Goal: Information Seeking & Learning: Learn about a topic

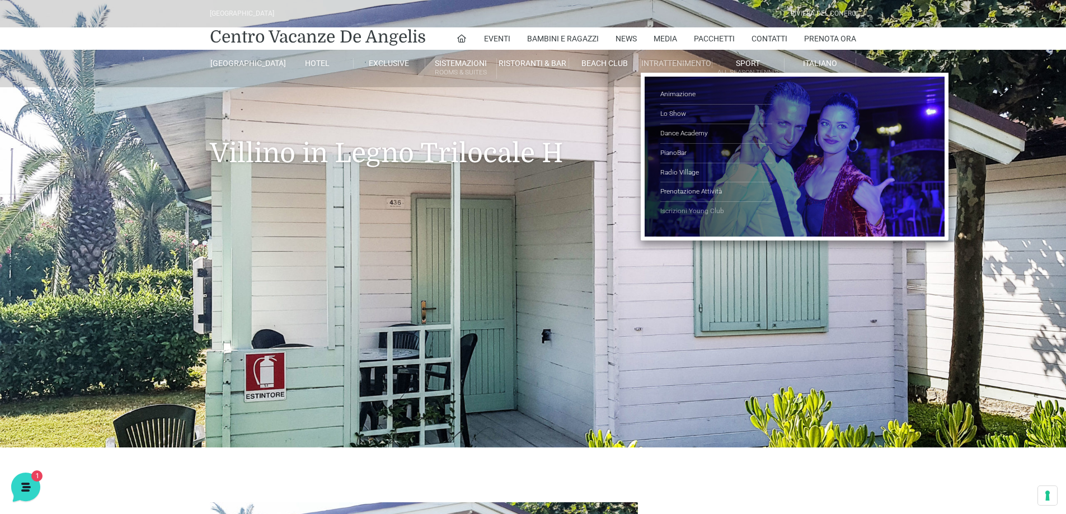
click at [696, 211] on link "Iscrizioni Young Club" at bounding box center [716, 211] width 112 height 19
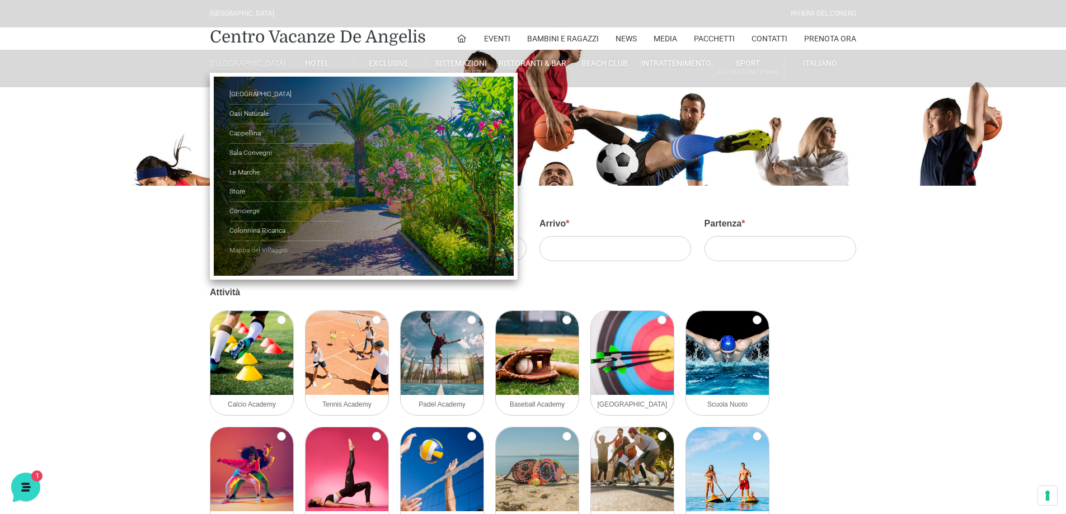
click at [255, 254] on link "Mappa del Villaggio" at bounding box center [285, 250] width 112 height 19
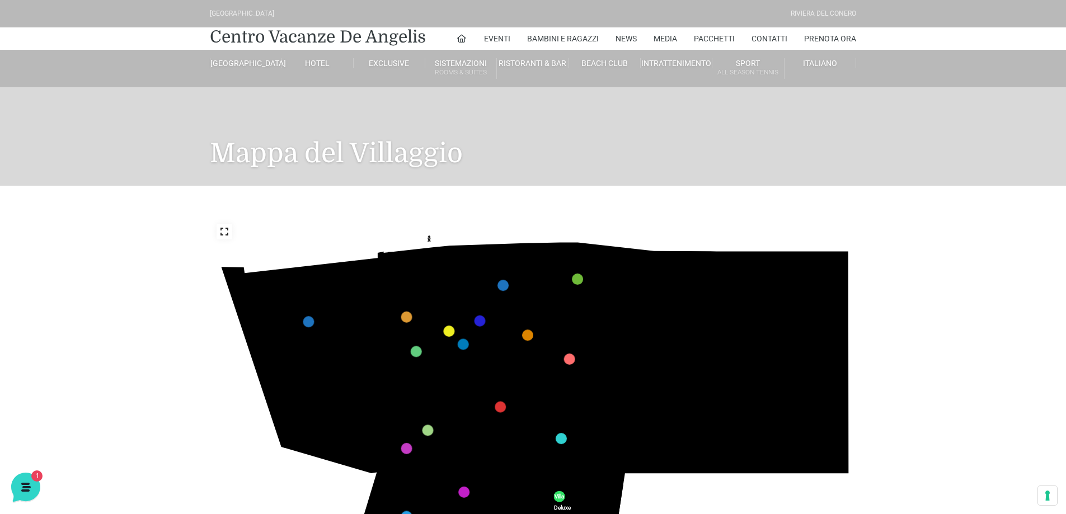
drag, startPoint x: 775, startPoint y: 379, endPoint x: 807, endPoint y: 284, distance: 99.8
click at [771, 248] on icon "436 435 437 434 441 430 440 431 439 432 438 433 424 423 425 422 429 418 428 419…" at bounding box center [533, 399] width 647 height 364
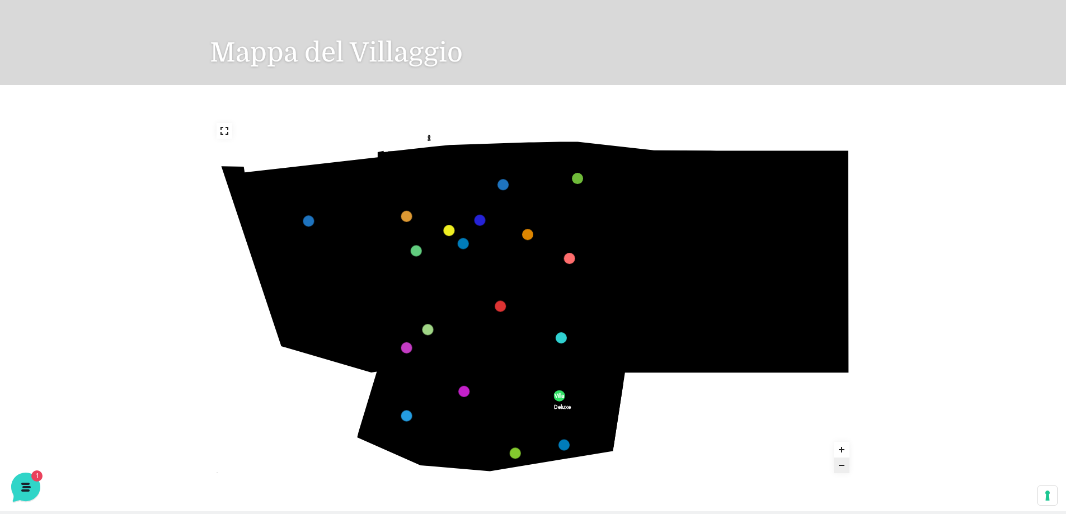
scroll to position [101, 0]
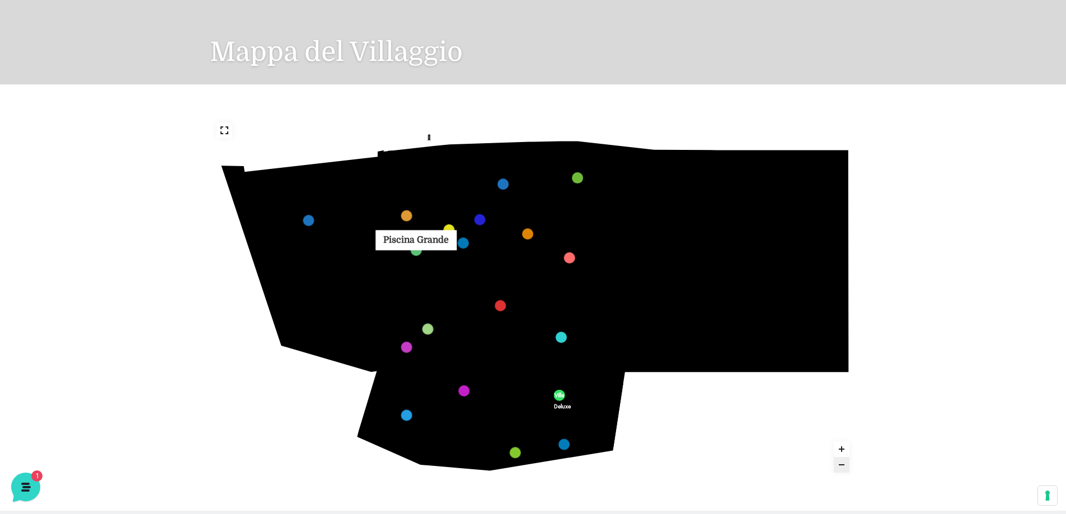
click at [417, 254] on link "Piscina Grande marker" at bounding box center [416, 249] width 11 height 11
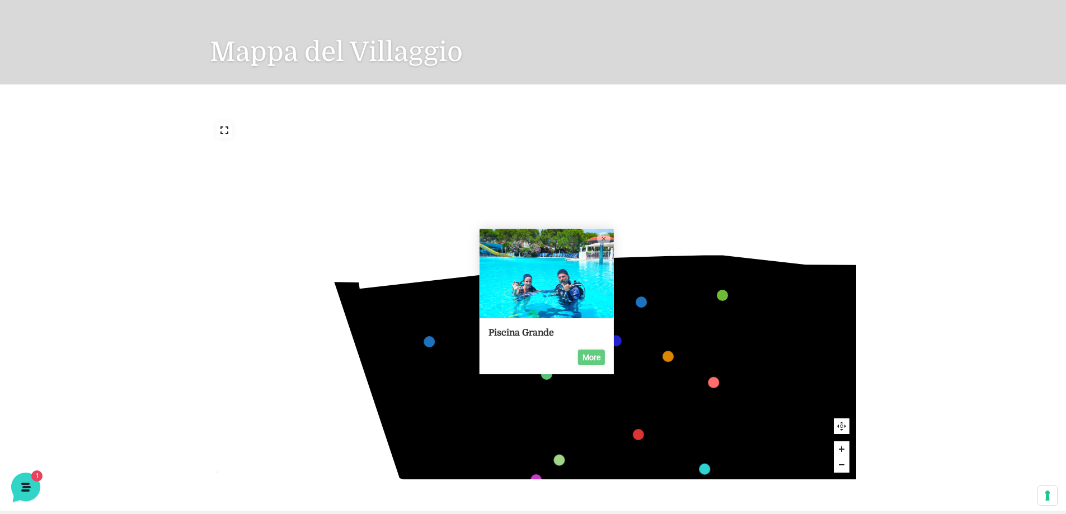
click at [351, 395] on icon "436 435 437 434 441 430 440 431 439 432 438 433 424 423 425 422 429 418 428 419…" at bounding box center [674, 426] width 705 height 396
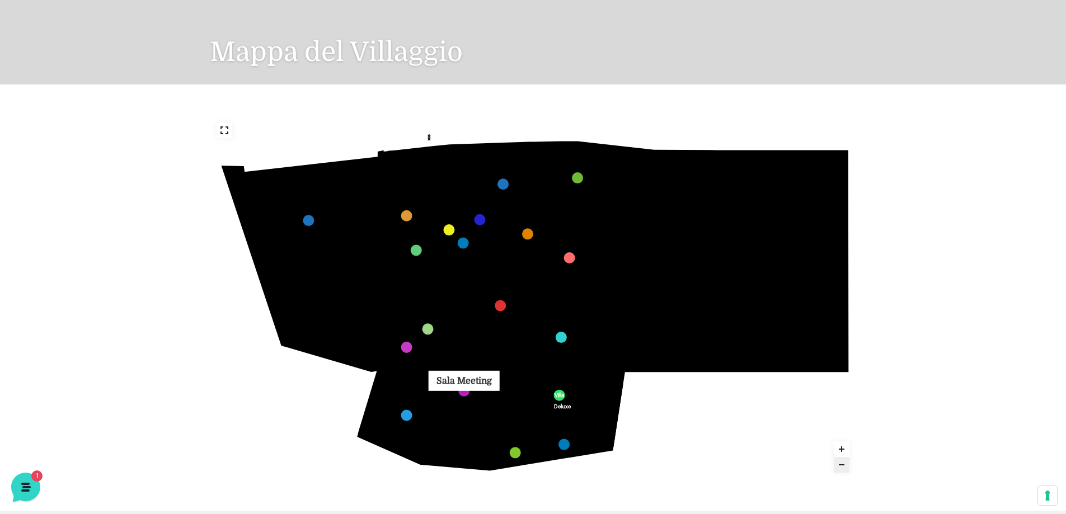
click at [465, 393] on link "Sala Meeting marker" at bounding box center [463, 390] width 11 height 11
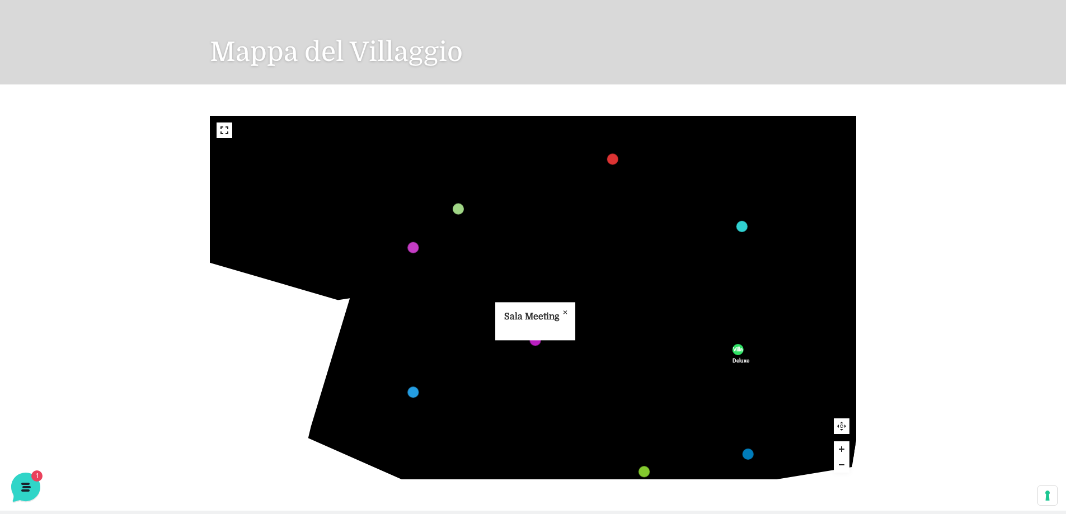
click at [564, 310] on icon "Close popup" at bounding box center [564, 311] width 13 height 13
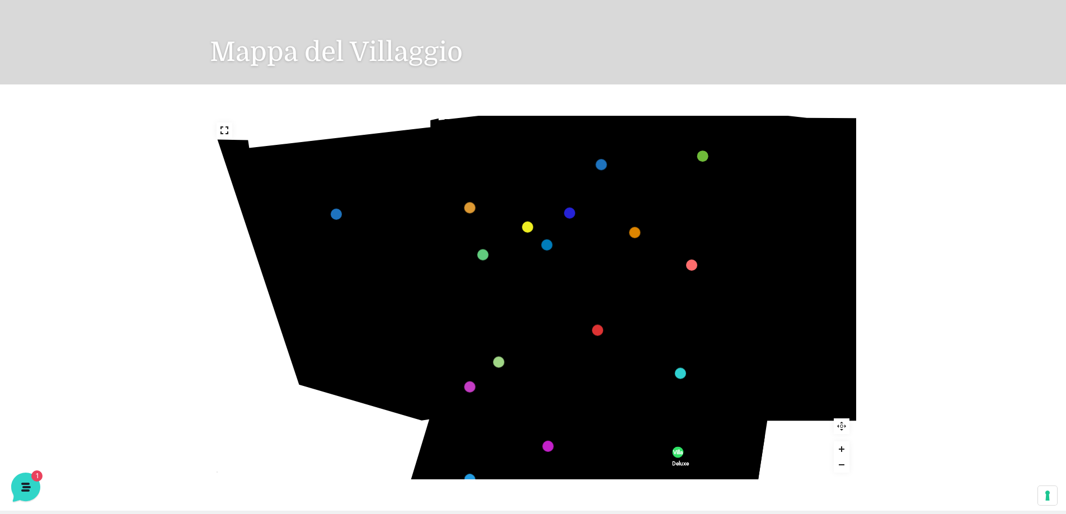
drag, startPoint x: 616, startPoint y: 290, endPoint x: 606, endPoint y: 409, distance: 119.6
click at [606, 409] on icon "436 435 437 434 441 430 440 431 439 432 438 433 424 423 425 422 429 418 428 419…" at bounding box center [642, 320] width 880 height 496
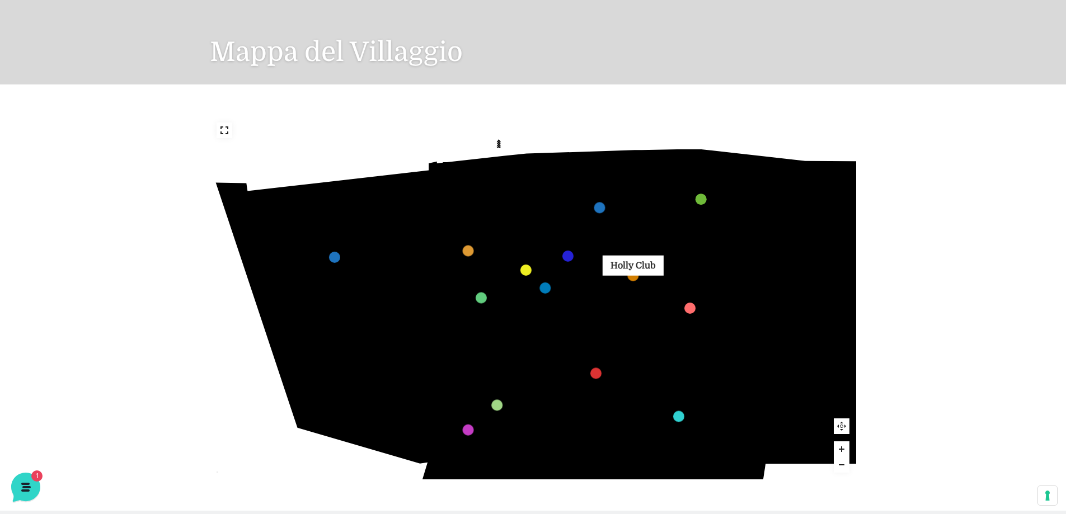
drag, startPoint x: 639, startPoint y: 258, endPoint x: 634, endPoint y: 272, distance: 14.7
click at [634, 272] on link "Holly Club marker" at bounding box center [632, 275] width 11 height 11
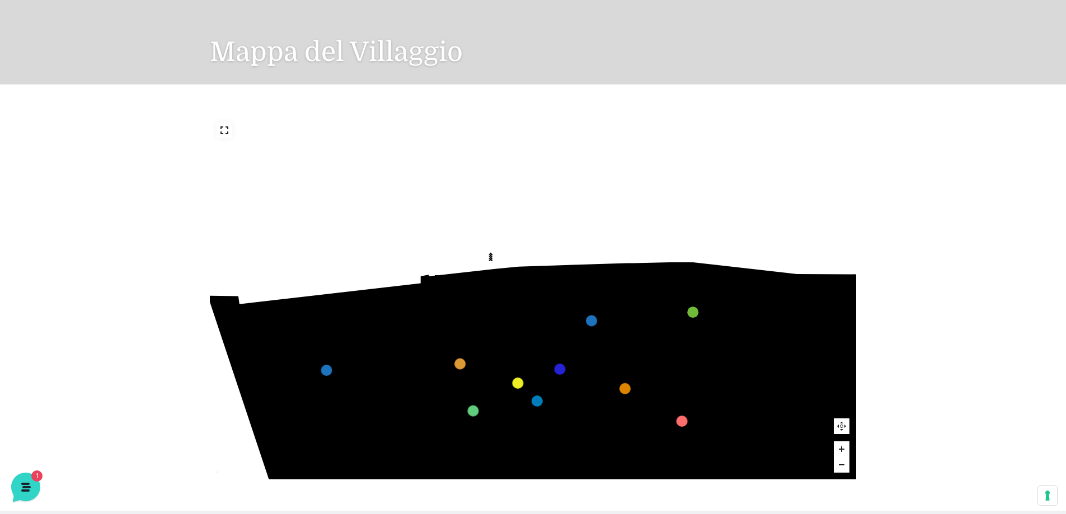
drag, startPoint x: 629, startPoint y: 228, endPoint x: 611, endPoint y: 279, distance: 54.5
click at [611, 279] on icon "436 435 437 434 441 430 440 431 439 432 438 433 424 423 425 422 429 418 428 419…" at bounding box center [632, 476] width 880 height 496
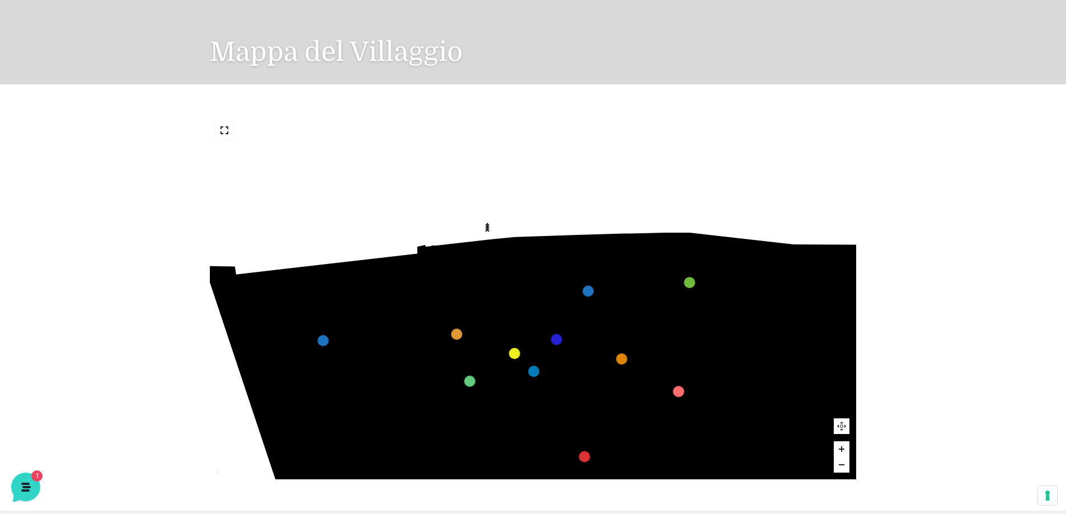
click at [507, 286] on icon at bounding box center [512, 292] width 66 height 65
click at [512, 338] on polygon at bounding box center [480, 339] width 88 height 36
click at [514, 352] on link "Emporio marker" at bounding box center [513, 353] width 11 height 11
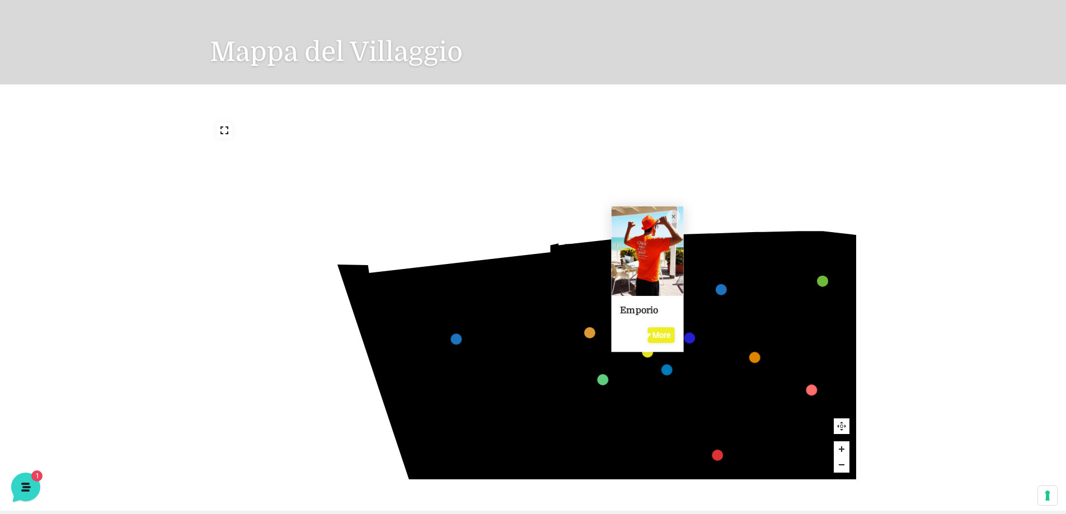
drag, startPoint x: 877, startPoint y: 377, endPoint x: 768, endPoint y: 224, distance: 187.3
click at [768, 224] on div "436 435 437 434 441 430 440 431 439 432 438 433 424 423 425 422 429 418 428 419…" at bounding box center [533, 297] width 1066 height 426
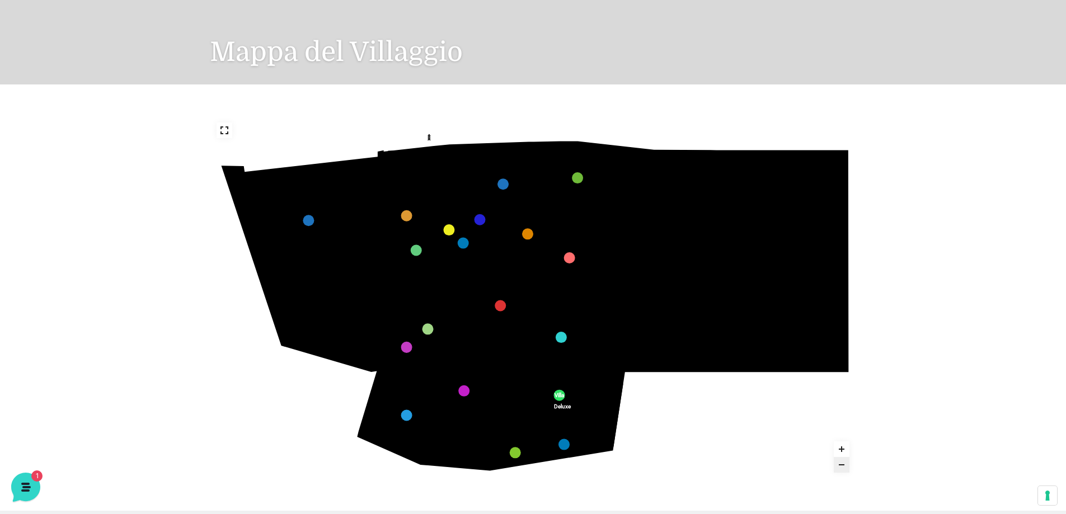
click at [224, 128] on icon at bounding box center [224, 130] width 9 height 9
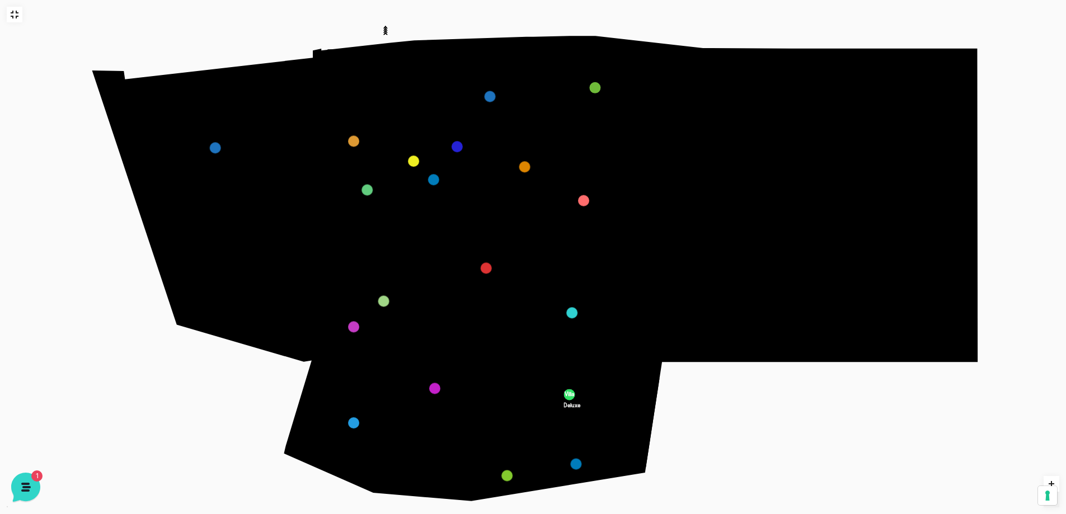
scroll to position [27, 0]
click at [457, 146] on link "Teatro Piazza Grande marker" at bounding box center [456, 146] width 11 height 11
click at [493, 97] on link "Monolocale marker" at bounding box center [489, 96] width 11 height 11
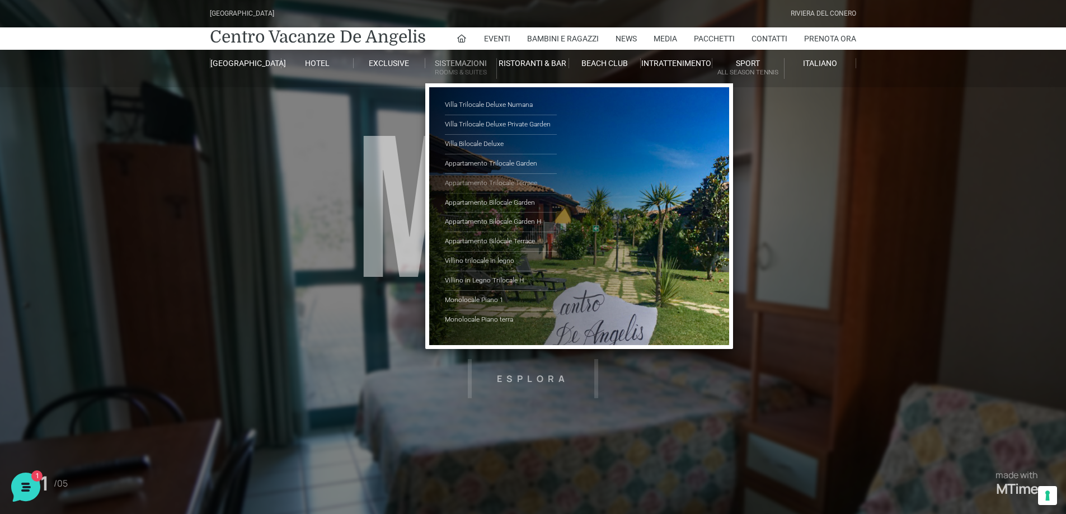
click at [465, 180] on link "Appartamento Trilocale Terrace" at bounding box center [501, 184] width 112 height 20
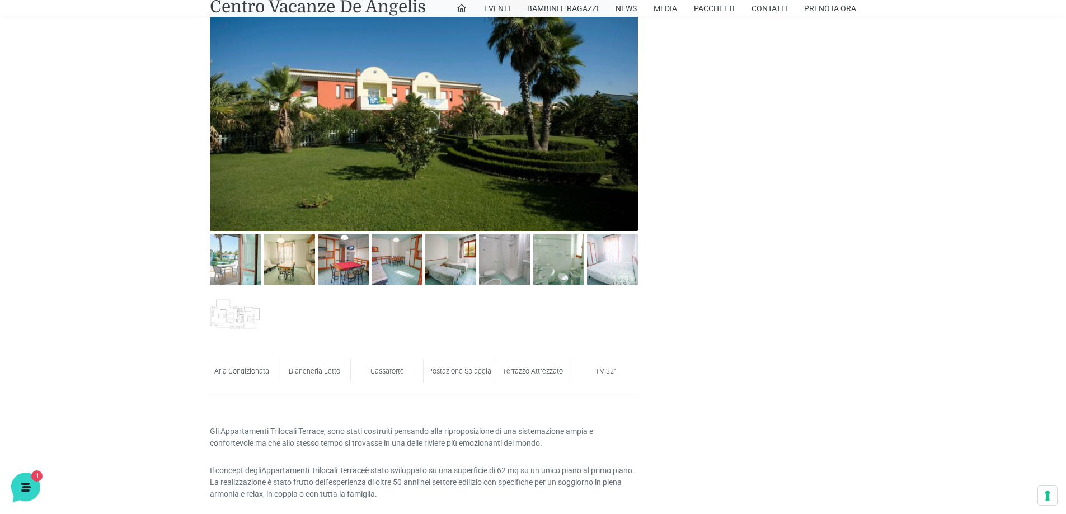
scroll to position [503, 0]
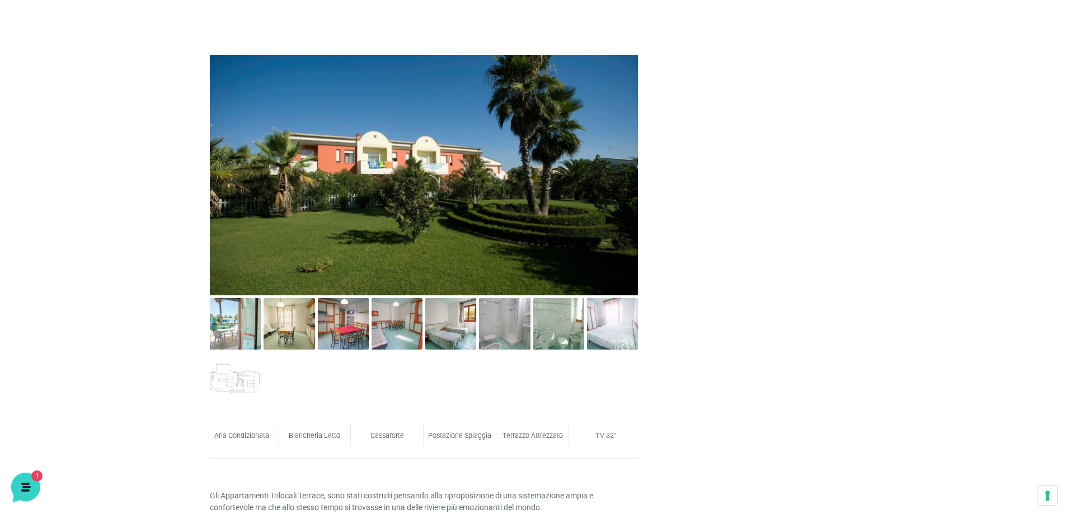
click at [451, 172] on img at bounding box center [424, 175] width 428 height 241
click at [232, 329] on img at bounding box center [235, 323] width 51 height 51
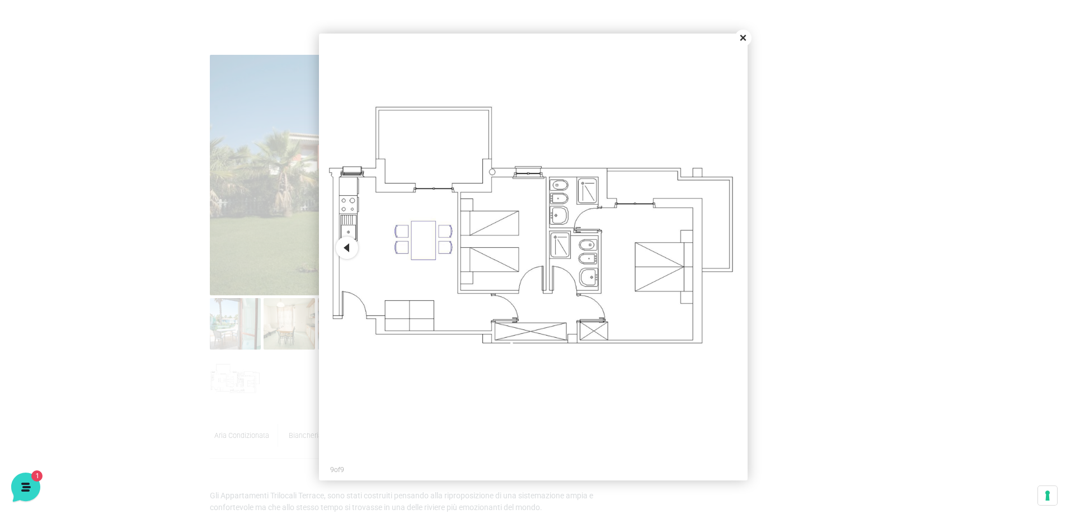
click at [745, 36] on button "Close" at bounding box center [742, 38] width 17 height 17
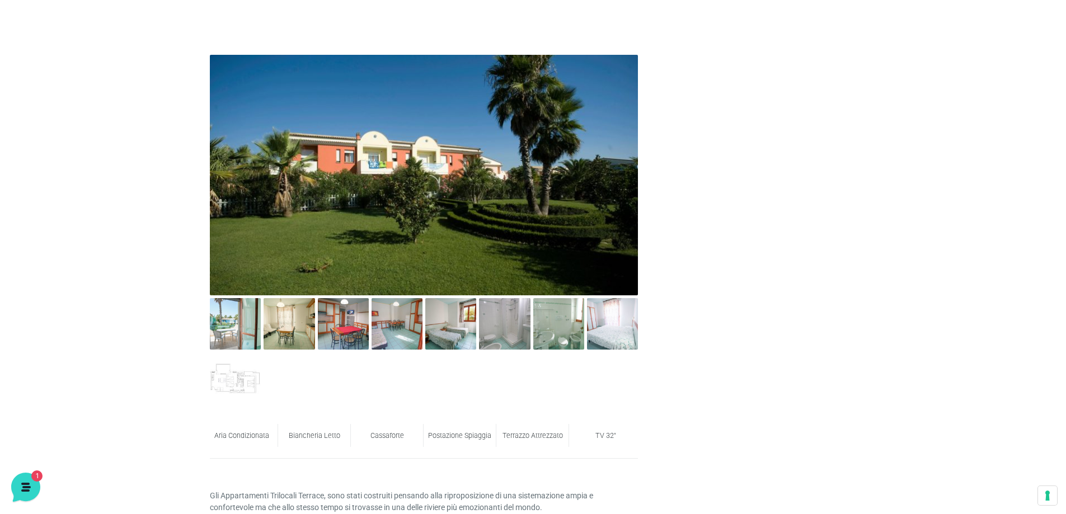
click at [449, 174] on img at bounding box center [424, 175] width 428 height 241
click at [421, 162] on img at bounding box center [424, 175] width 428 height 241
click at [426, 168] on img at bounding box center [424, 175] width 428 height 241
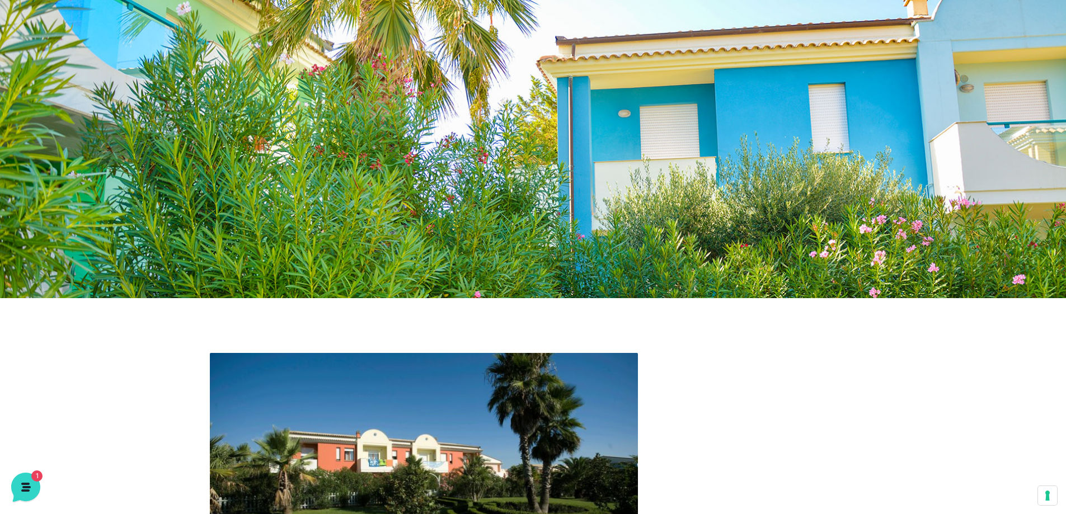
scroll to position [0, 0]
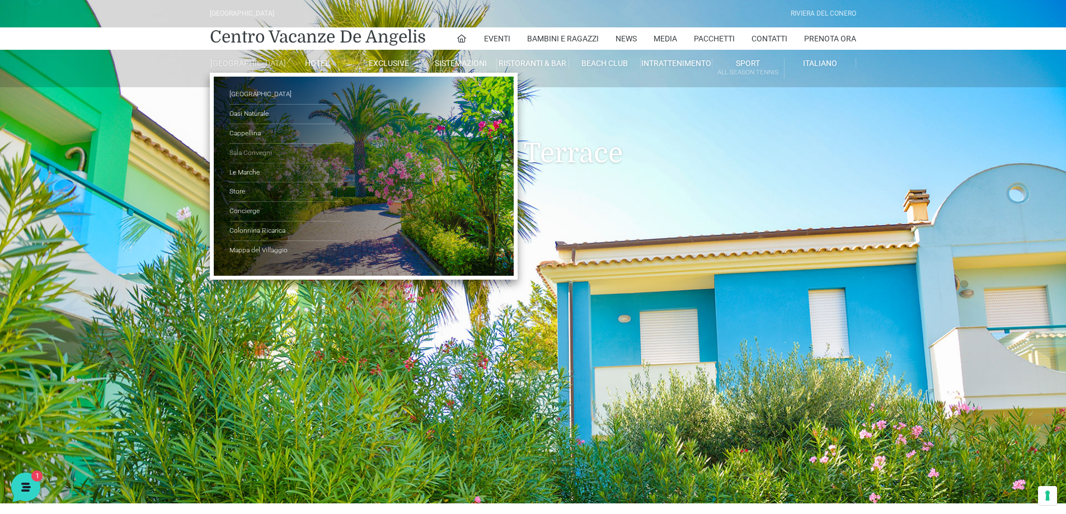
click at [247, 161] on link "Sala Convegni" at bounding box center [285, 154] width 112 height 20
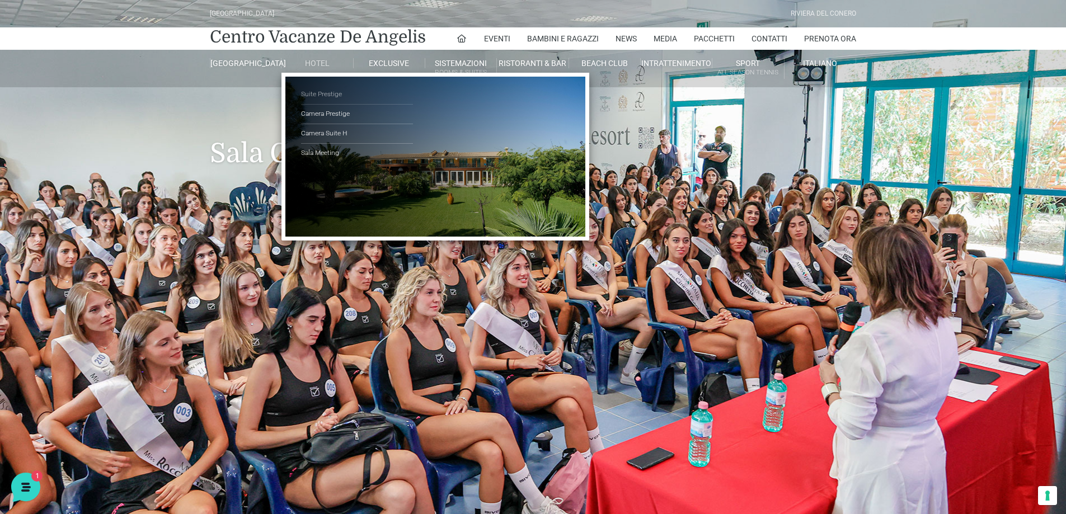
click at [319, 95] on link "Suite Prestige" at bounding box center [357, 95] width 112 height 20
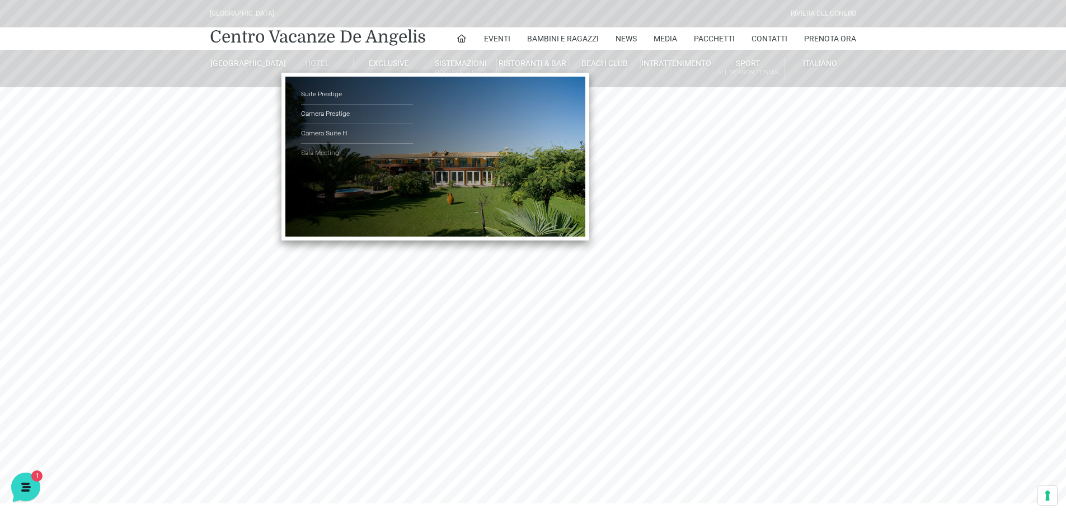
click at [320, 150] on link "Sala Meeting" at bounding box center [357, 153] width 112 height 19
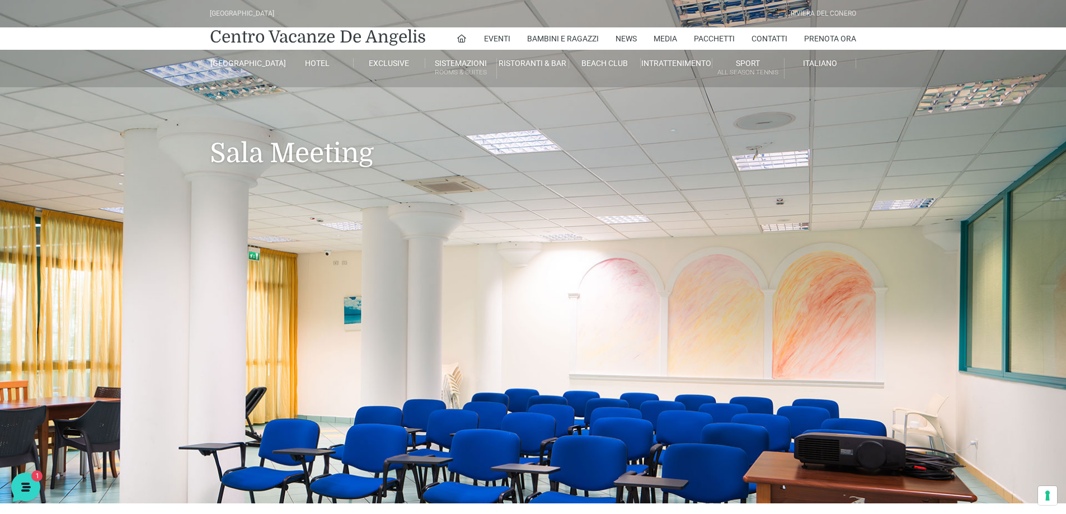
drag, startPoint x: 676, startPoint y: 303, endPoint x: 562, endPoint y: 189, distance: 161.8
click at [562, 189] on header "[GEOGRAPHIC_DATA] [GEOGRAPHIC_DATA] Centro Vacanze [GEOGRAPHIC_DATA] Eventi Mis…" at bounding box center [533, 251] width 1066 height 503
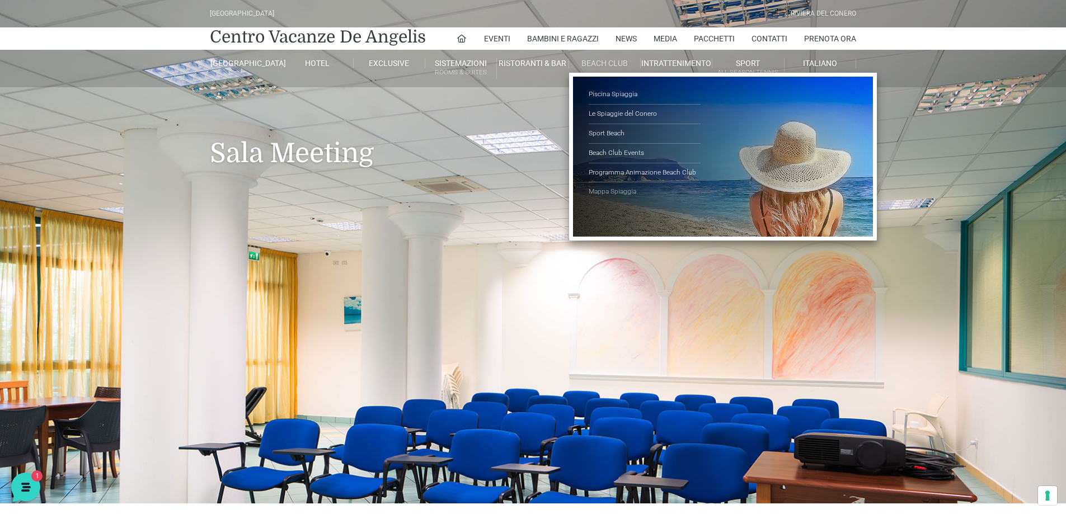
click at [614, 194] on link "Mappa Spiaggia" at bounding box center [644, 191] width 112 height 19
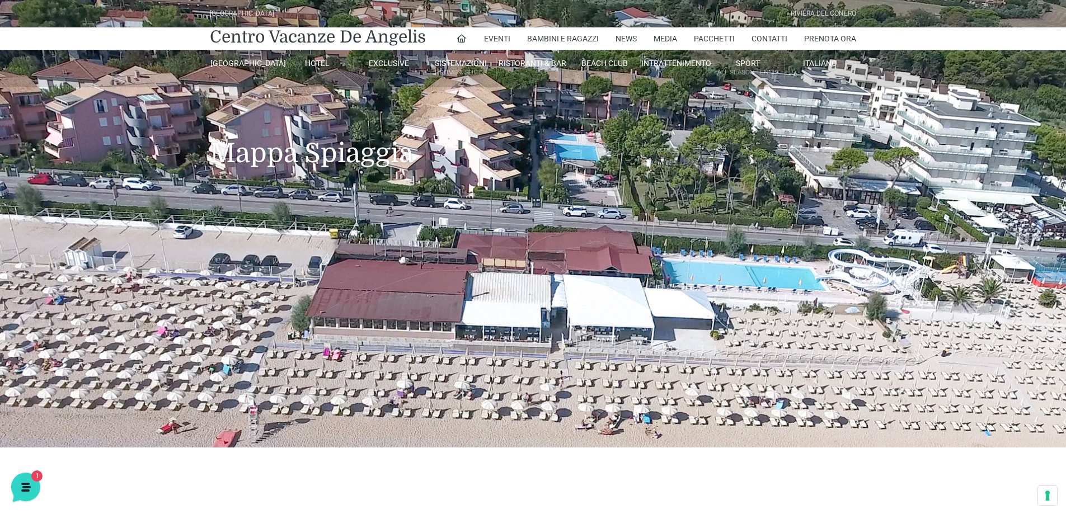
drag, startPoint x: 486, startPoint y: 124, endPoint x: 491, endPoint y: 200, distance: 76.2
click at [491, 200] on header "Villaggio Hotel Resort Riviera Del Conero Centro Vacanze De Angelis Eventi Miss…" at bounding box center [533, 224] width 1066 height 448
click at [458, 36] on icon at bounding box center [461, 39] width 10 height 10
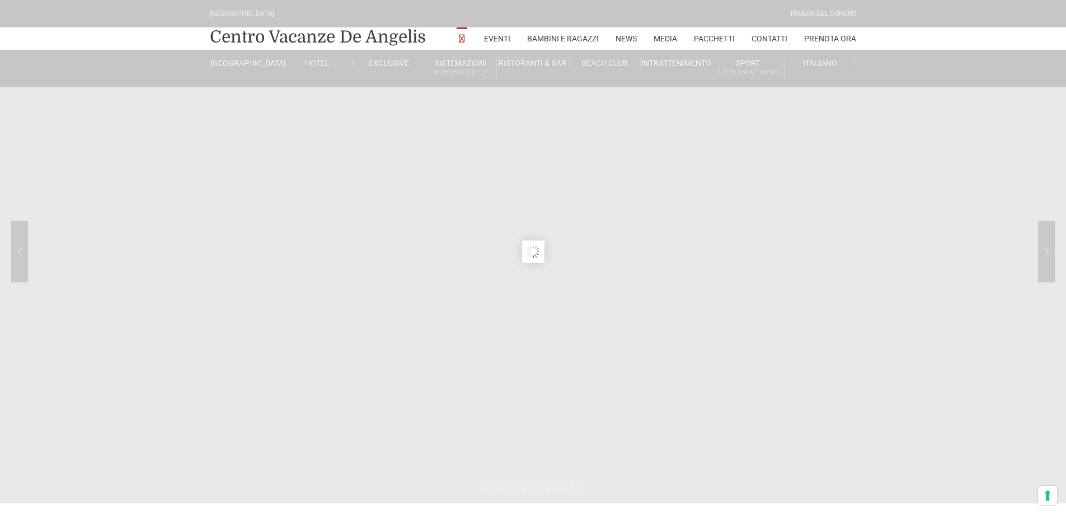
type input "[DATE]"
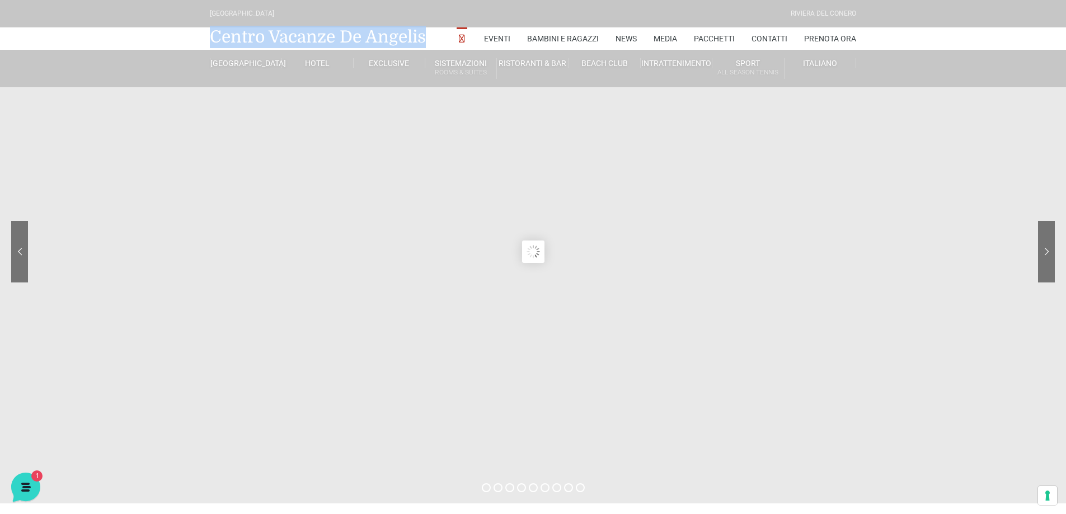
drag, startPoint x: 201, startPoint y: 34, endPoint x: 437, endPoint y: 37, distance: 236.1
click at [437, 37] on nav "Centro Vacanze De Angelis Eventi Miss Italia Cerimonie Team building Bambini e …" at bounding box center [533, 38] width 1066 height 22
copy div "Centro Vacanze De Angelis"
